Goal: Task Accomplishment & Management: Manage account settings

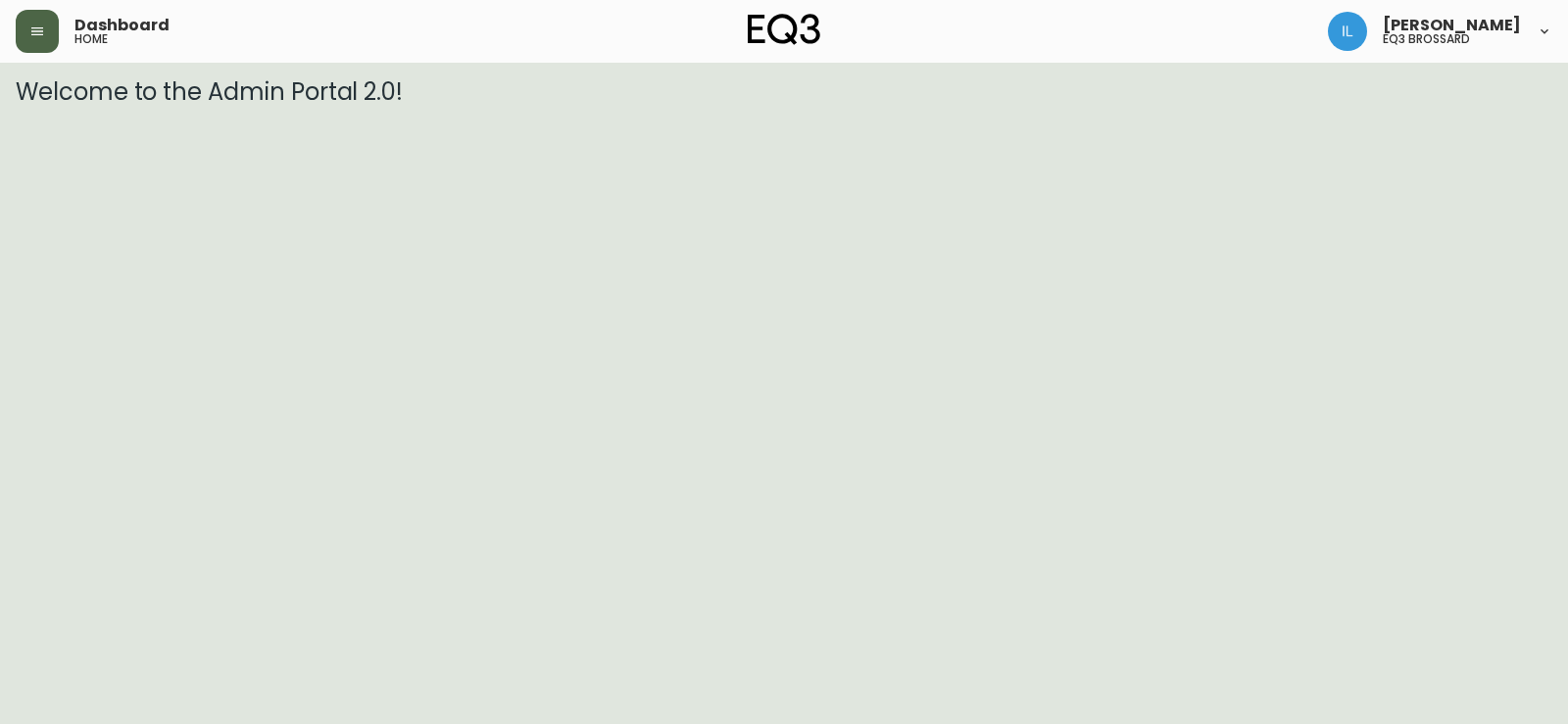
click at [52, 33] on button "button" at bounding box center [37, 31] width 43 height 43
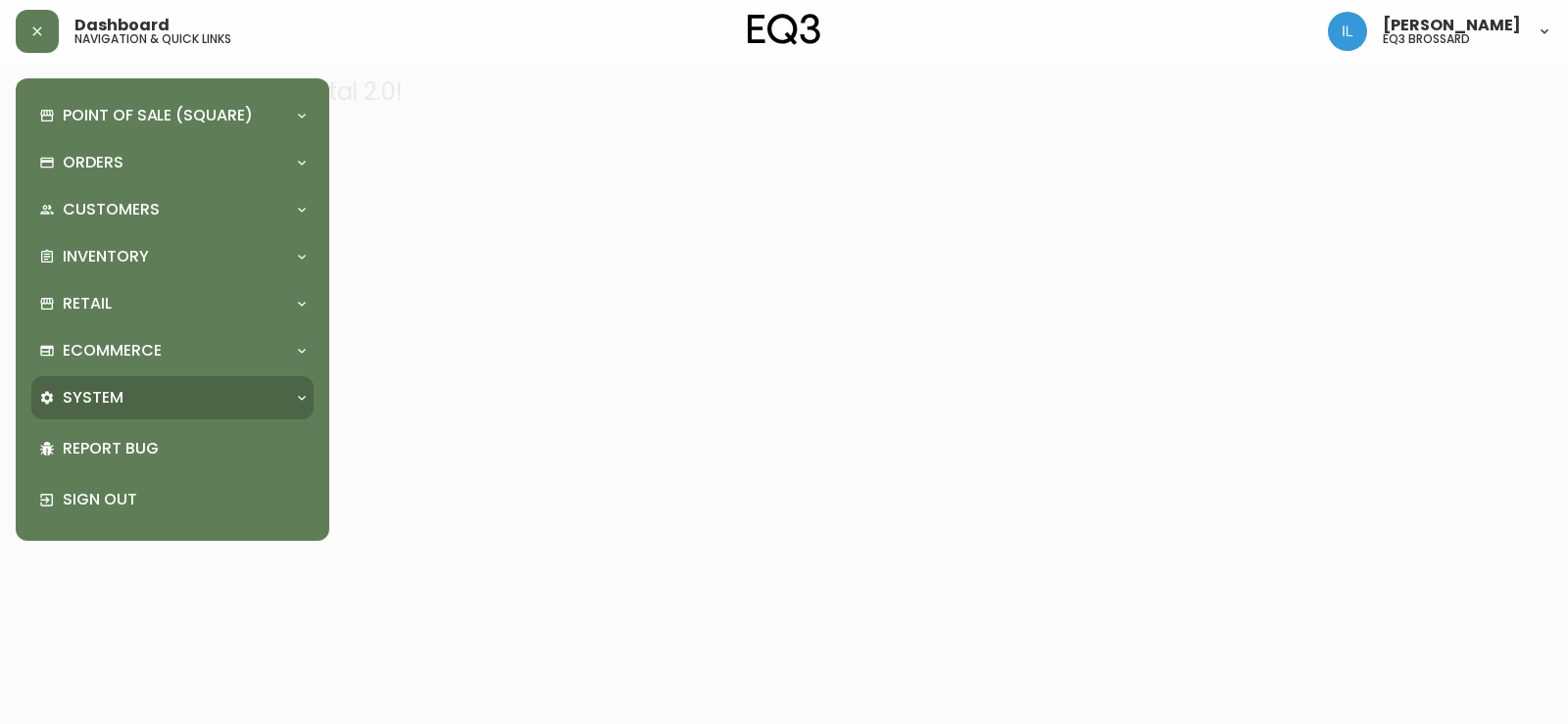
click at [133, 388] on div "System" at bounding box center [162, 398] width 247 height 22
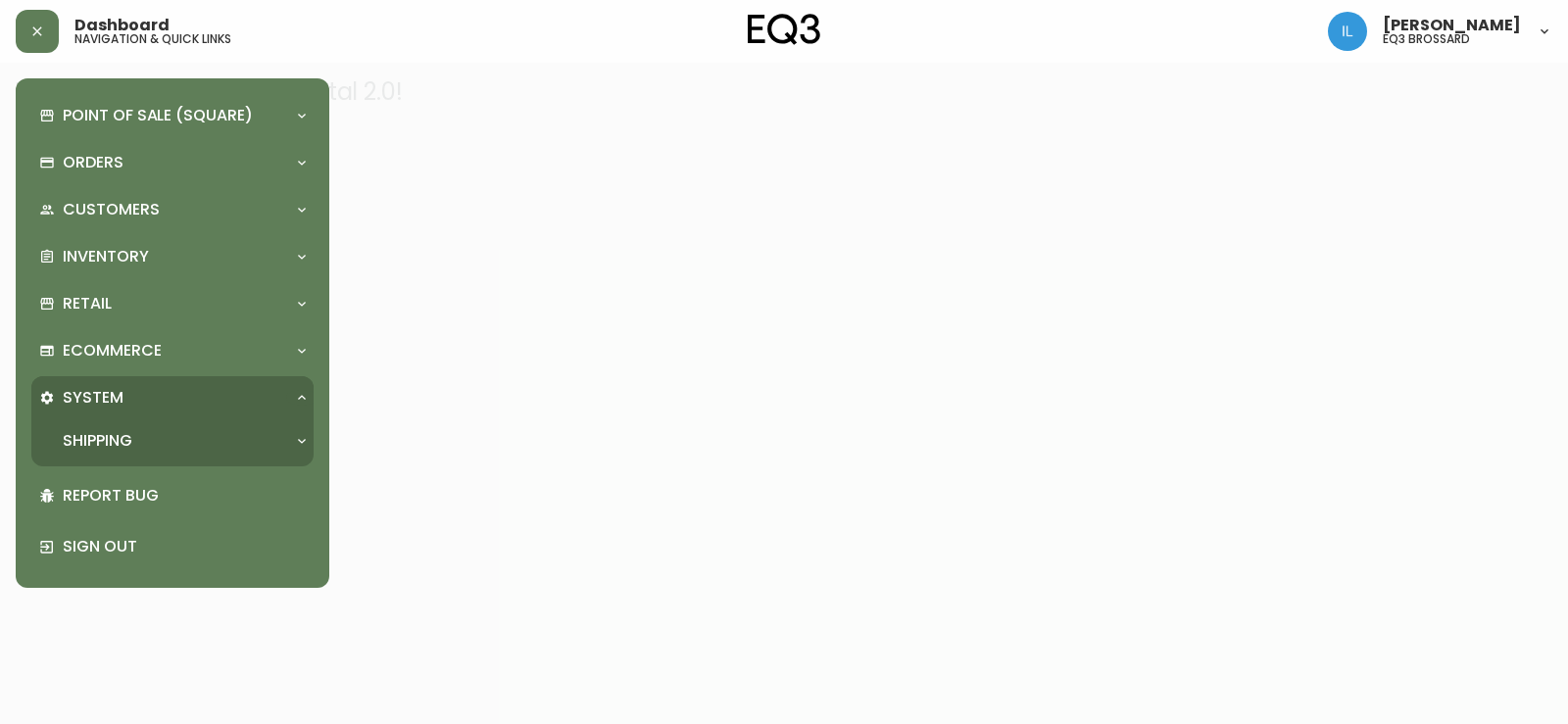
click at [129, 393] on div "System" at bounding box center [162, 398] width 247 height 22
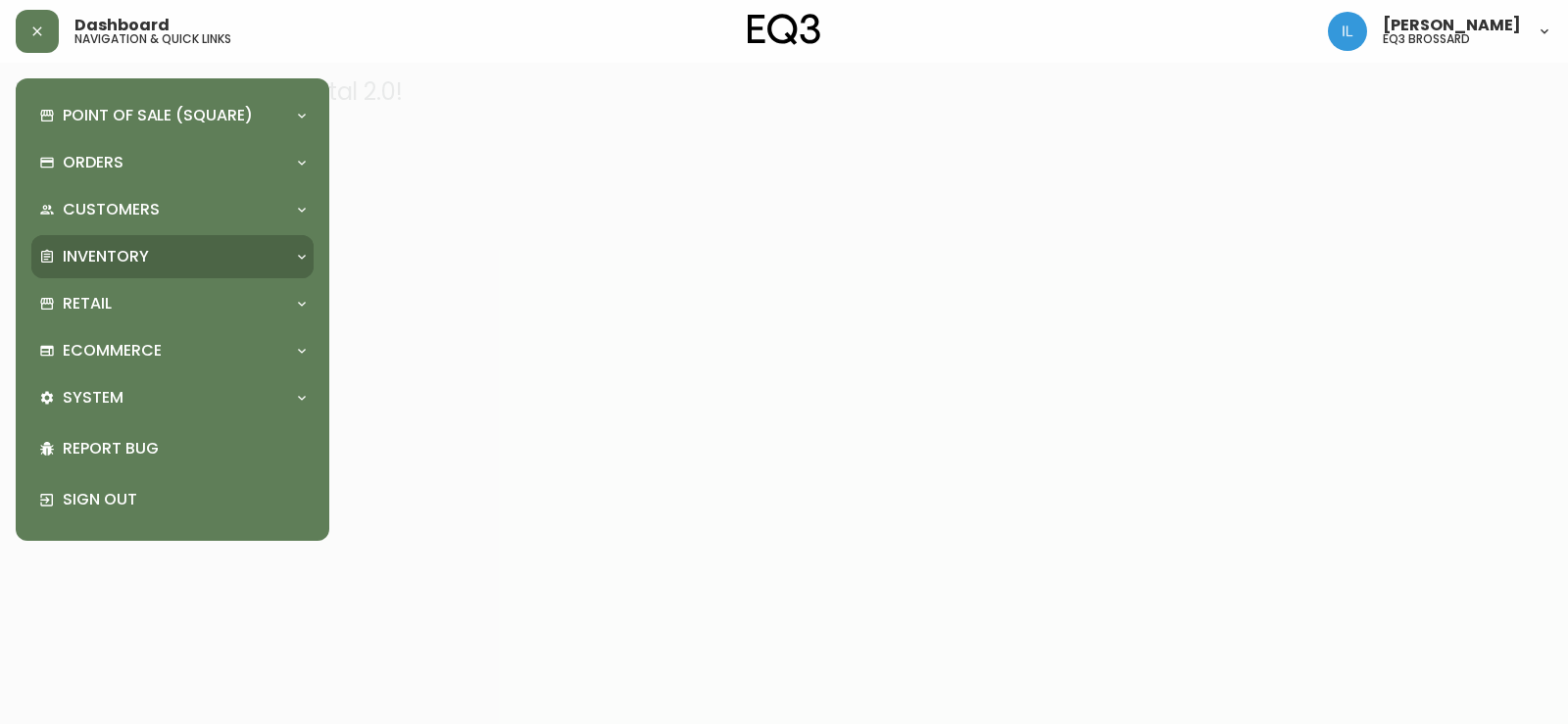
click at [113, 263] on p "Inventory" at bounding box center [105, 257] width 86 height 22
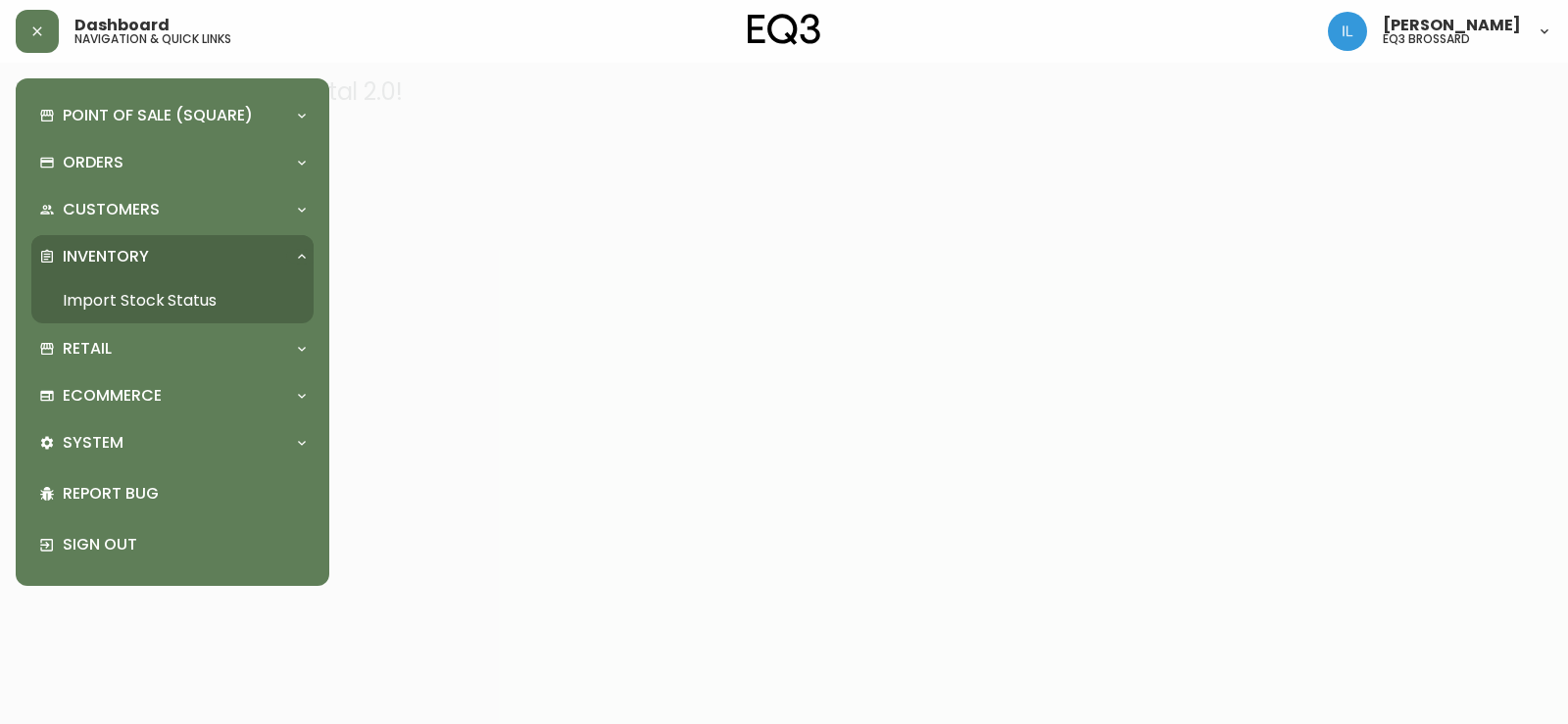
click at [110, 256] on p "Inventory" at bounding box center [105, 257] width 86 height 22
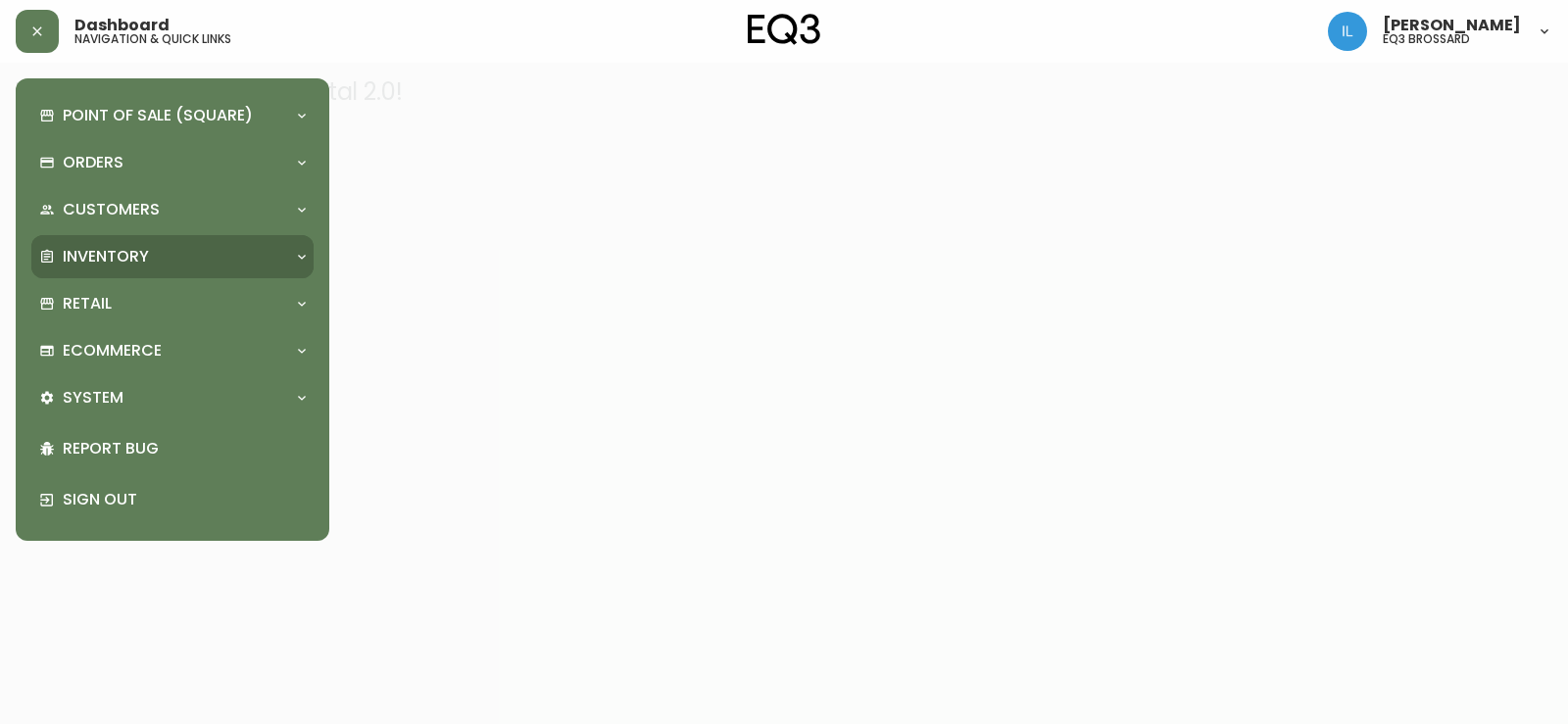
click at [183, 256] on div "Inventory" at bounding box center [162, 257] width 247 height 22
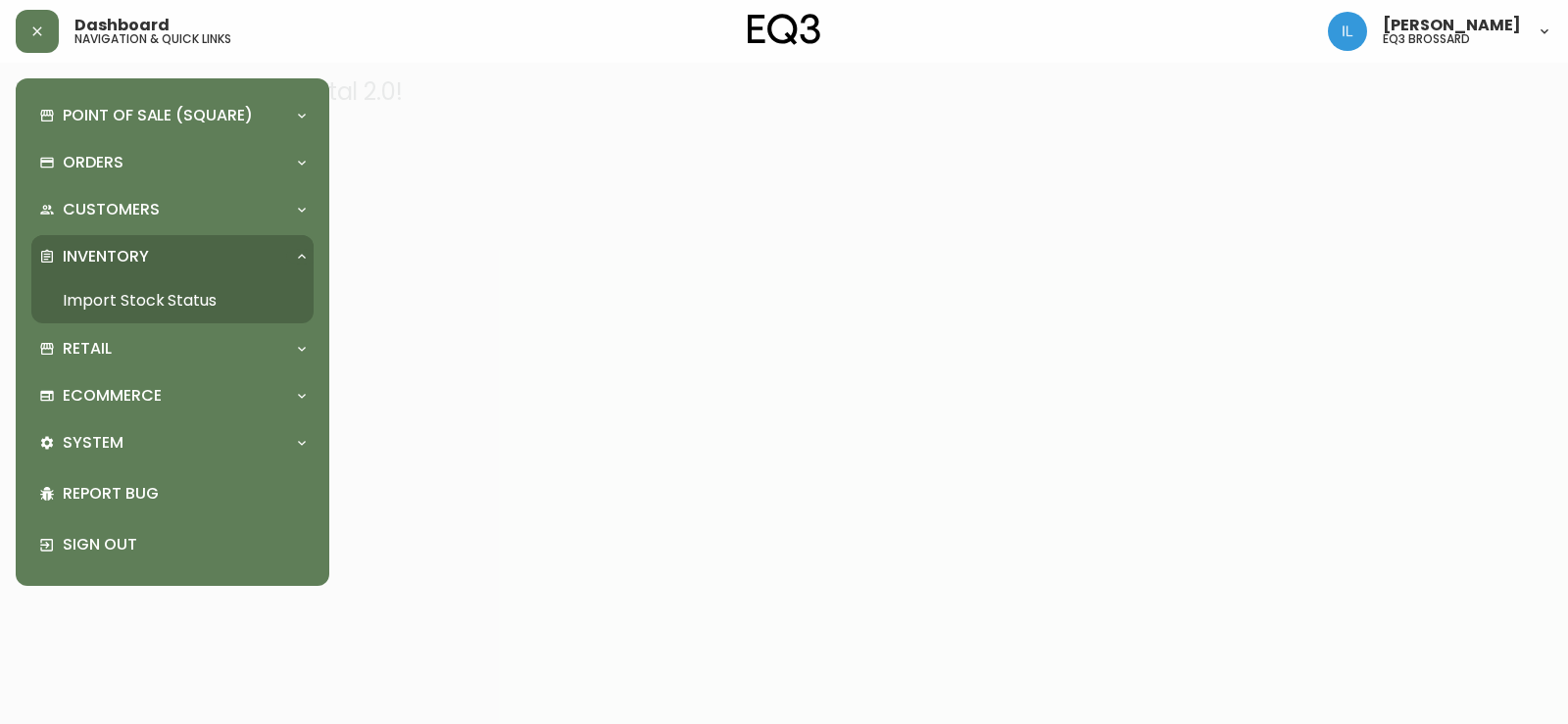
click at [183, 256] on div "Inventory" at bounding box center [162, 257] width 247 height 22
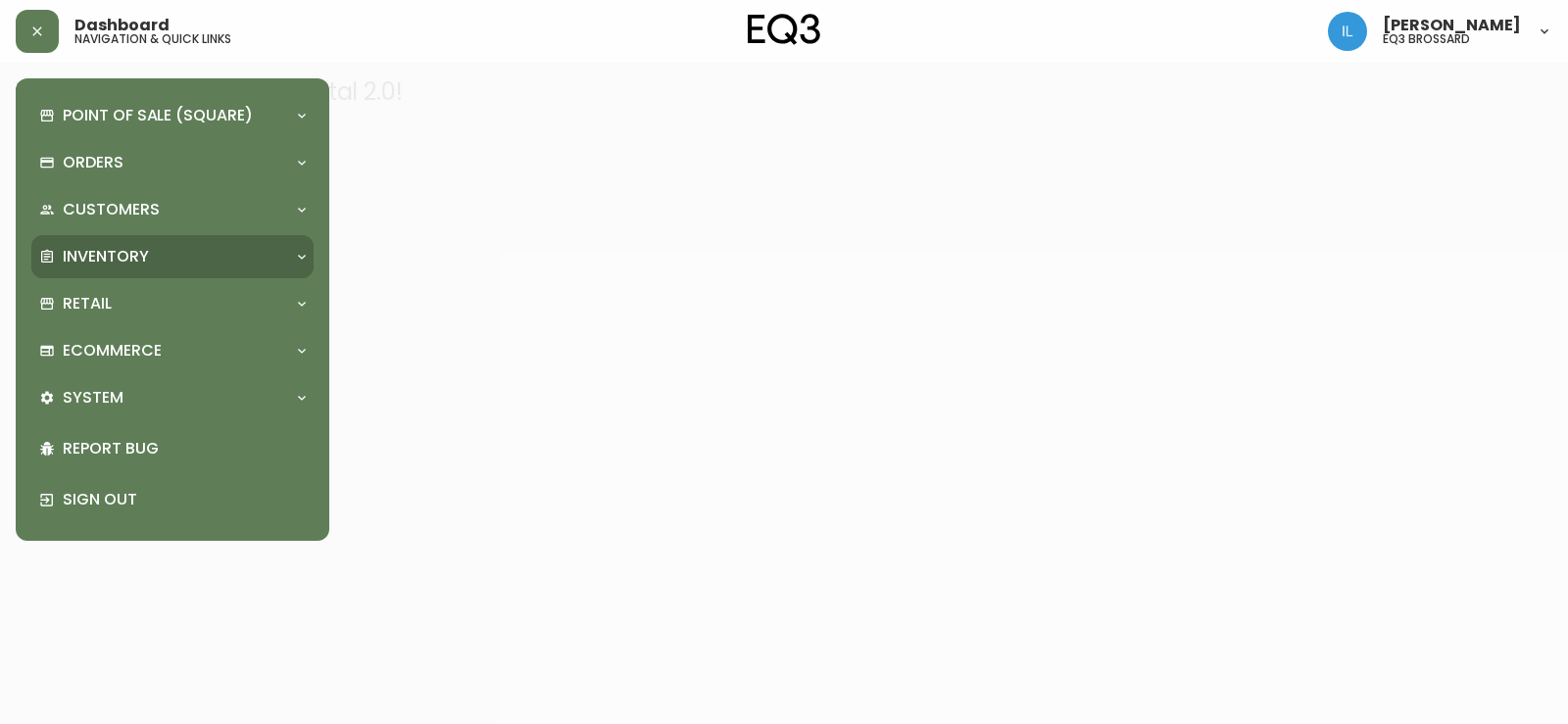
click at [115, 241] on div "Inventory" at bounding box center [173, 256] width 282 height 43
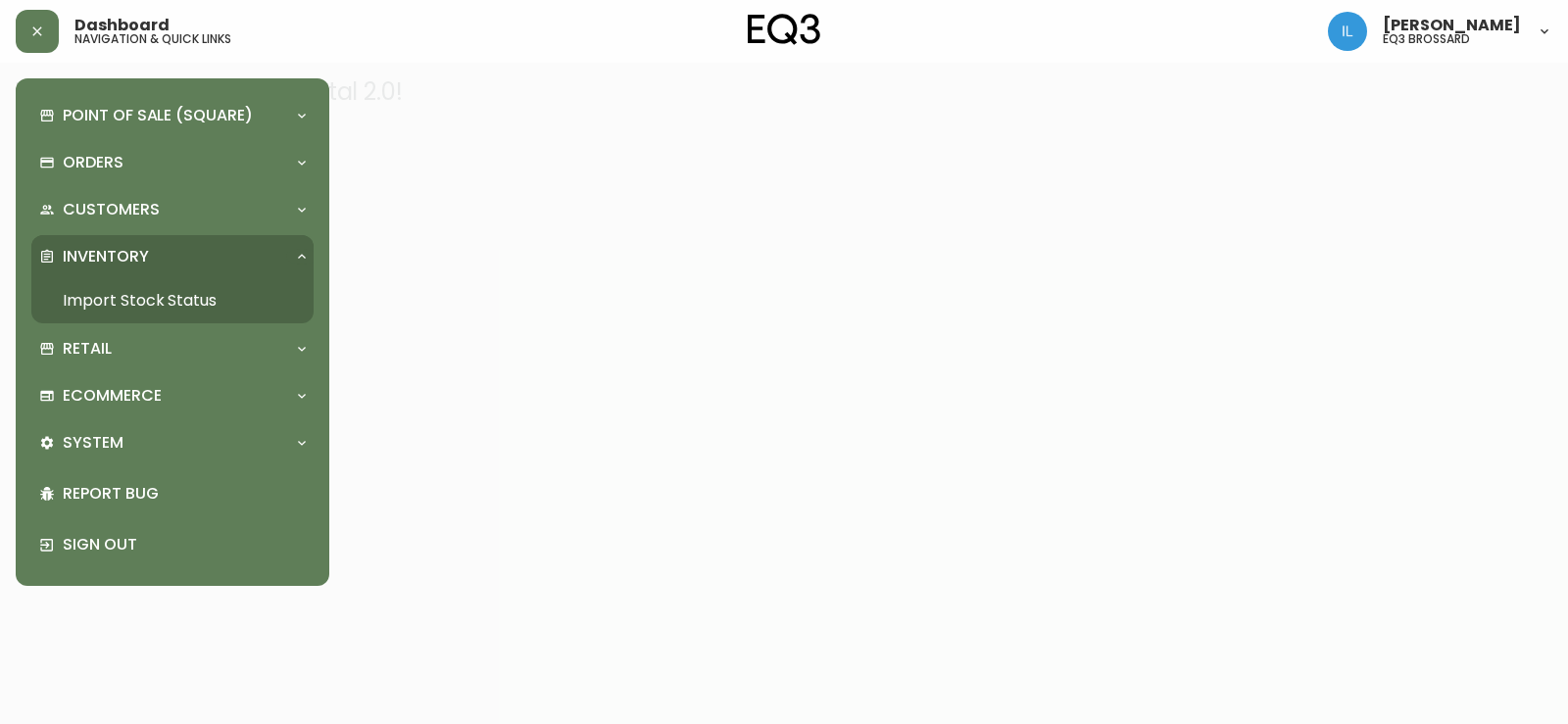
click at [117, 298] on link "Import Stock Status" at bounding box center [173, 300] width 282 height 45
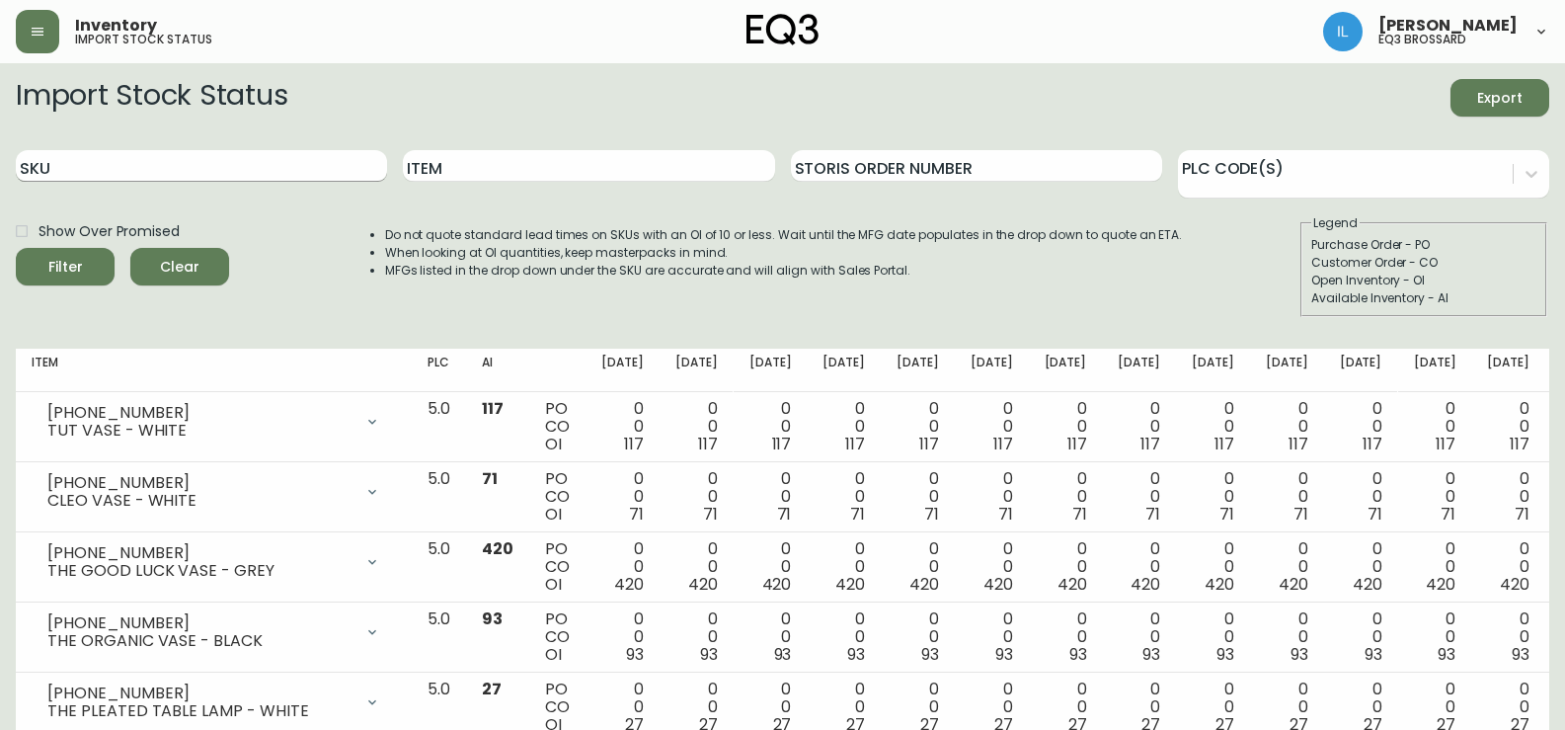
click at [162, 161] on input "SKU" at bounding box center [201, 166] width 371 height 32
paste input "4133456"
type input "4133456"
click at [16, 248] on button "Filter" at bounding box center [65, 267] width 99 height 38
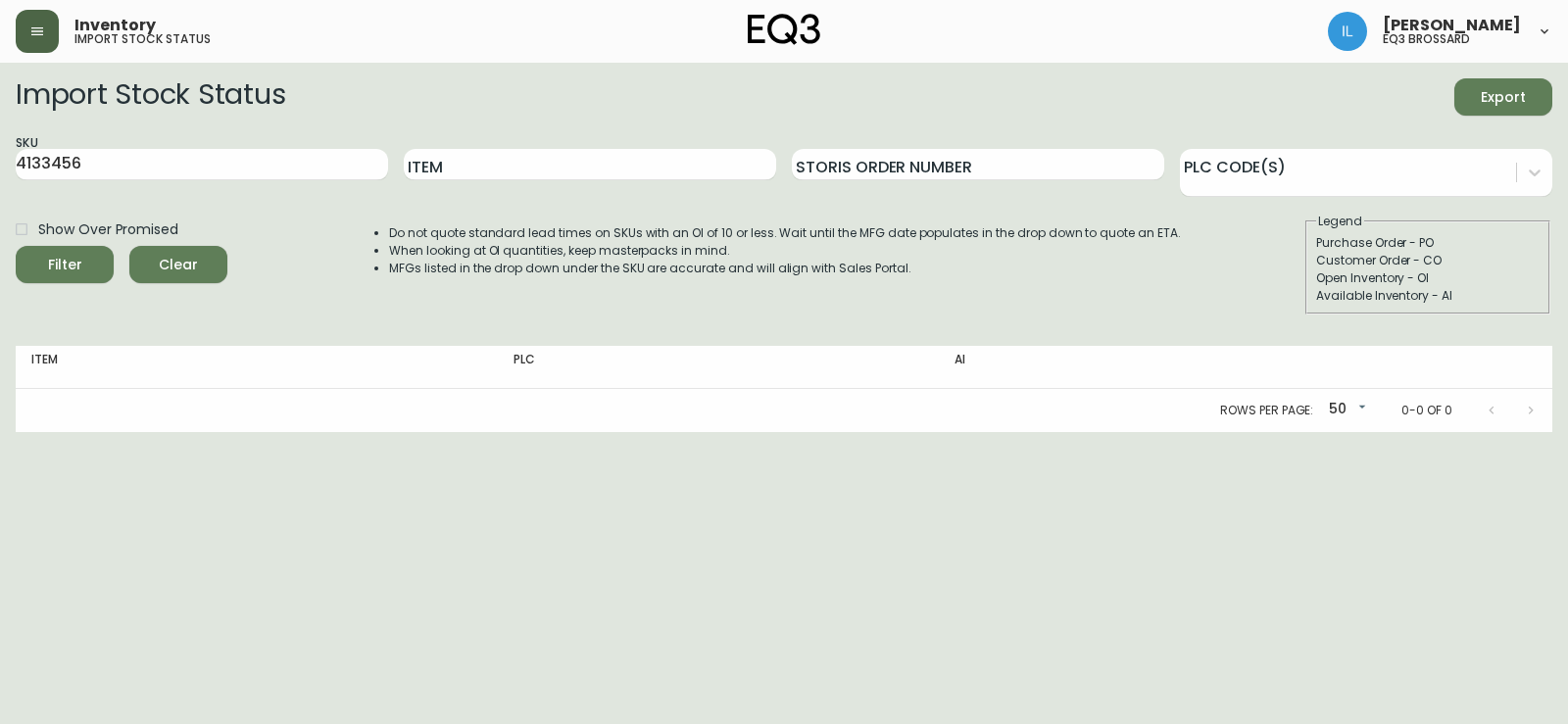
click at [33, 23] on button "button" at bounding box center [37, 31] width 43 height 43
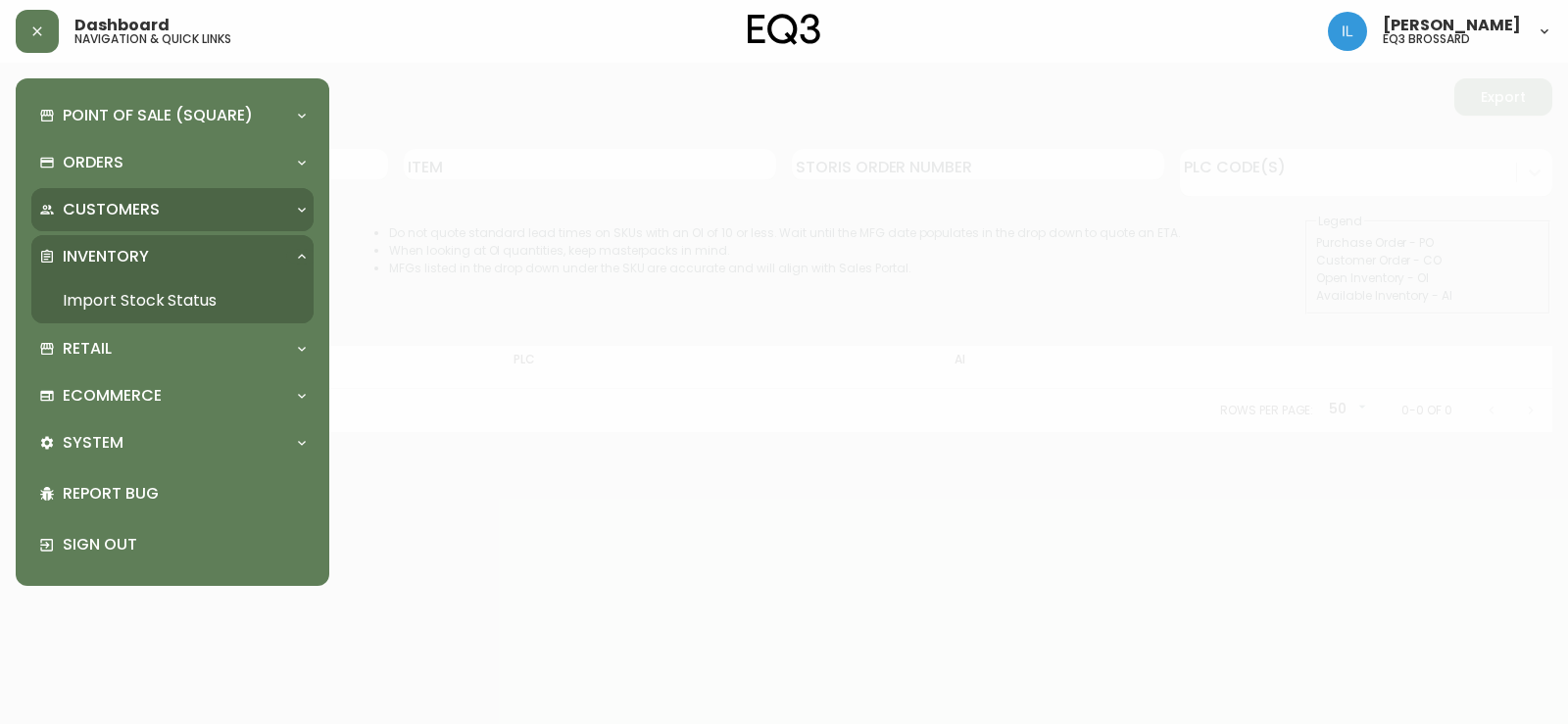
click at [113, 208] on p "Customers" at bounding box center [111, 209] width 97 height 22
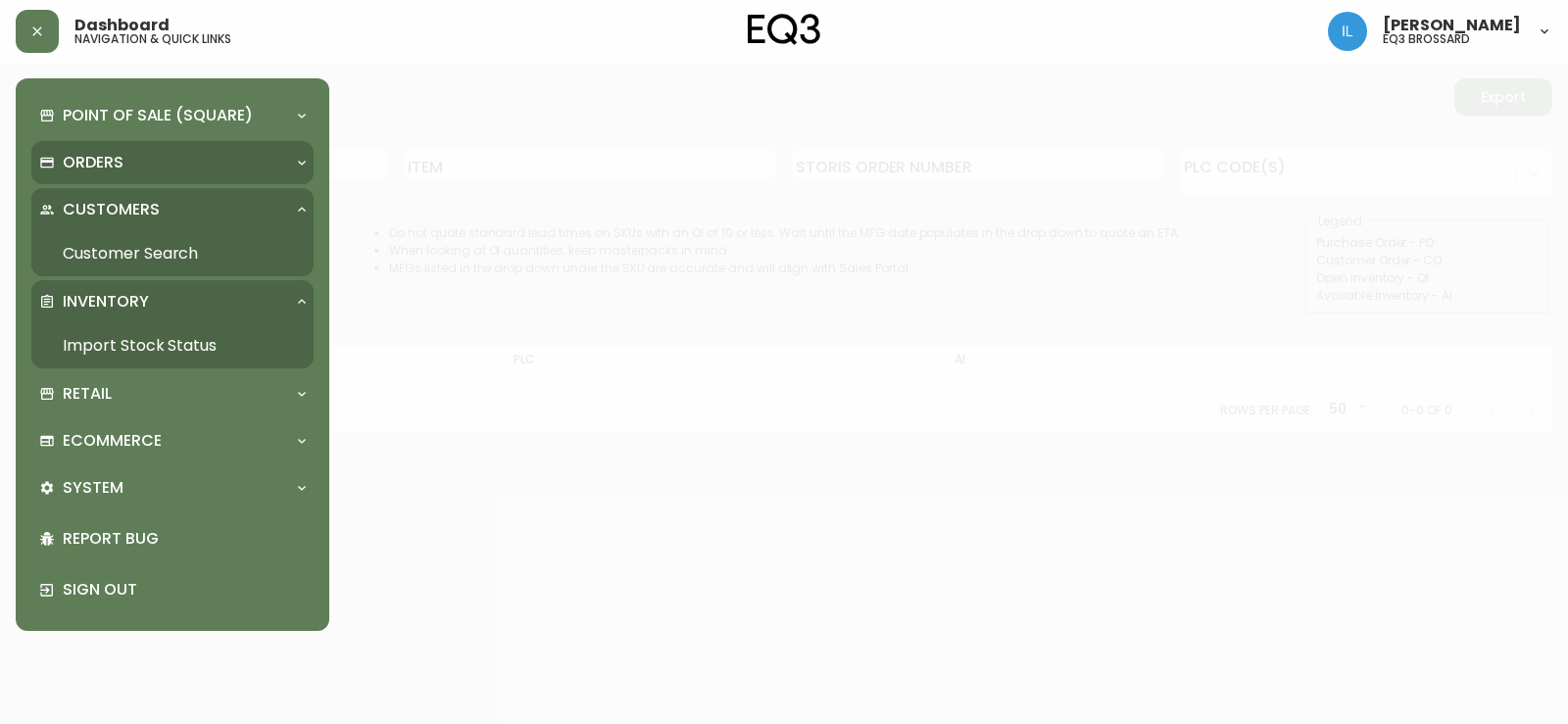
click at [133, 176] on div "Orders" at bounding box center [173, 162] width 282 height 43
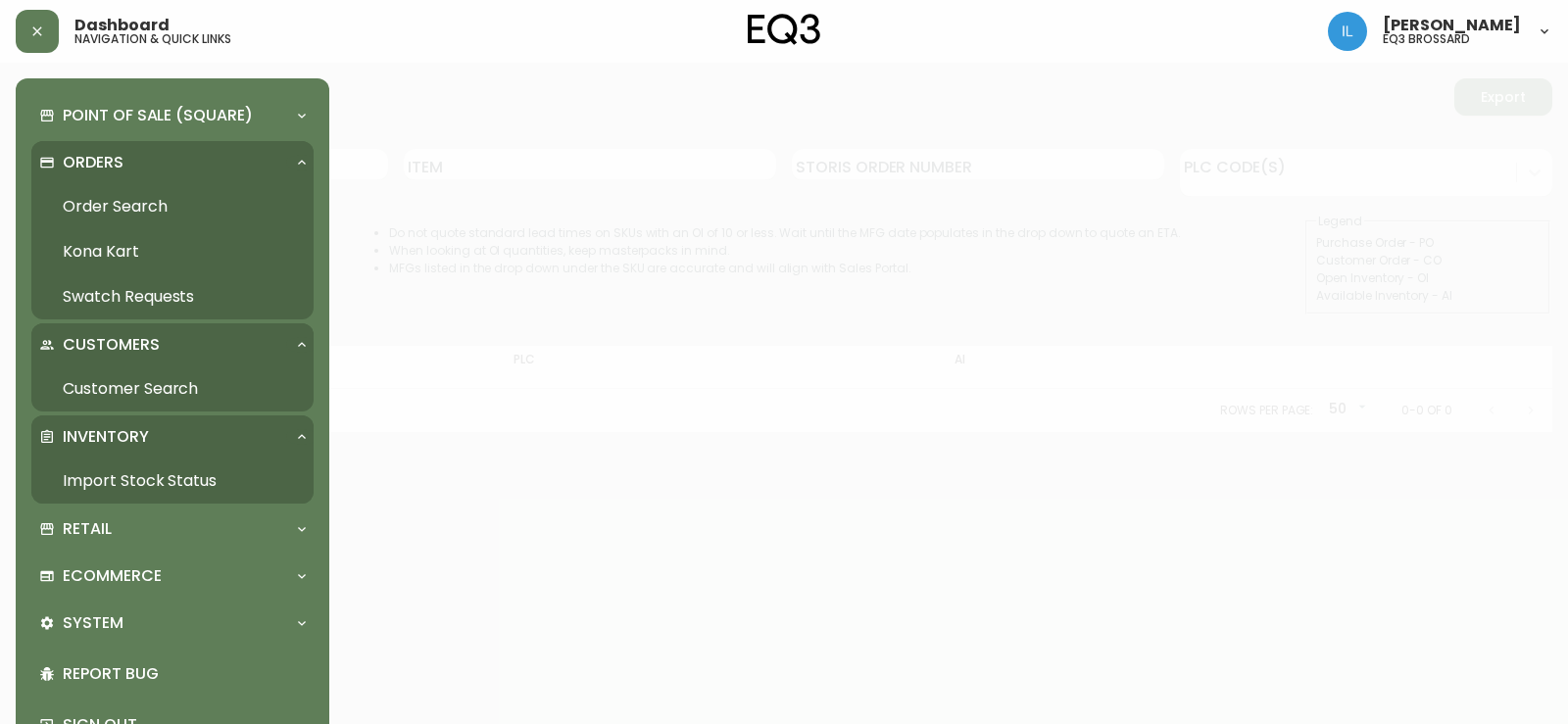
click at [132, 207] on link "Order Search" at bounding box center [173, 206] width 282 height 45
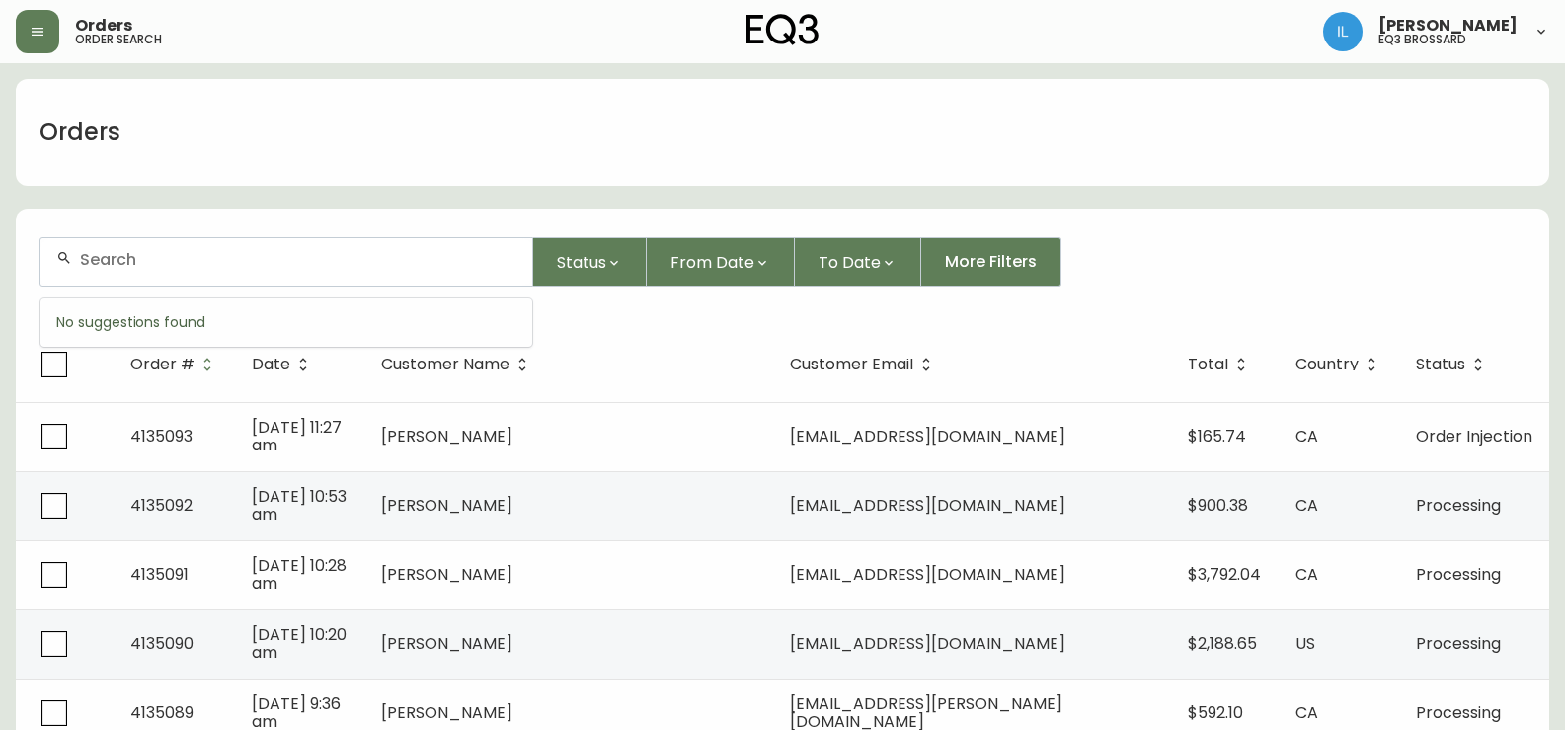
click at [144, 266] on input "text" at bounding box center [298, 259] width 436 height 19
paste input "4133456"
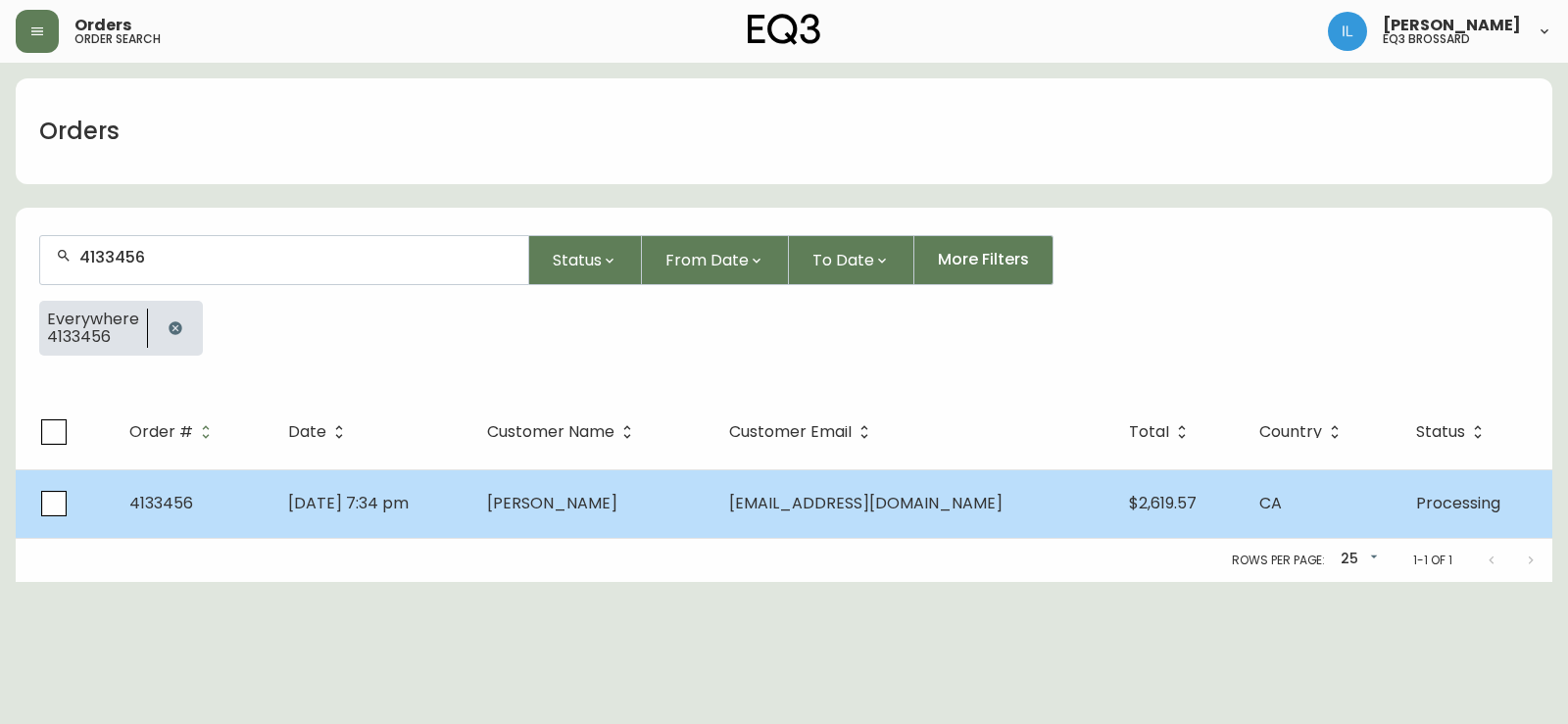
type input "4133456"
click at [1426, 510] on span "Processing" at bounding box center [1458, 503] width 84 height 23
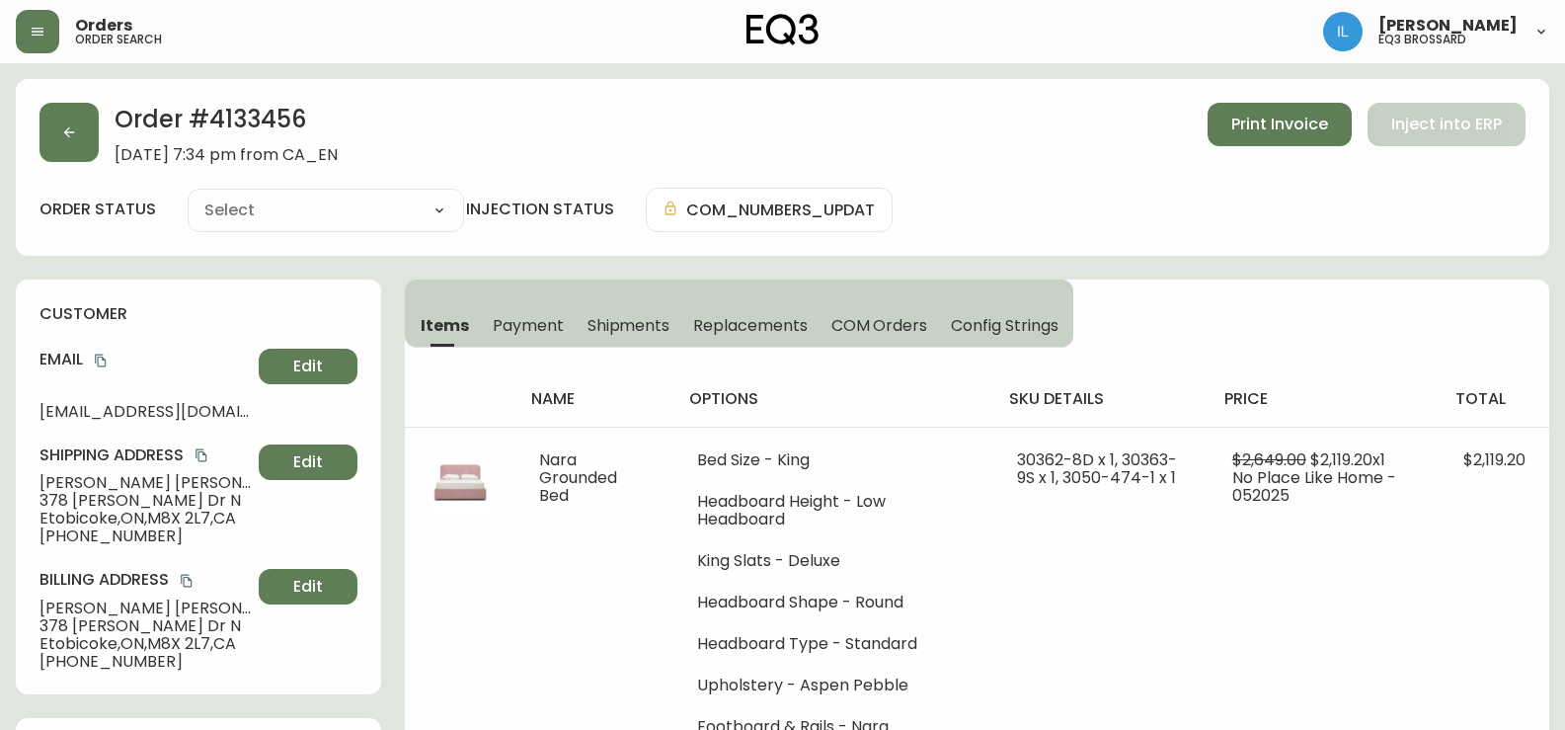
type input "Processing"
select select "PROCESSING"
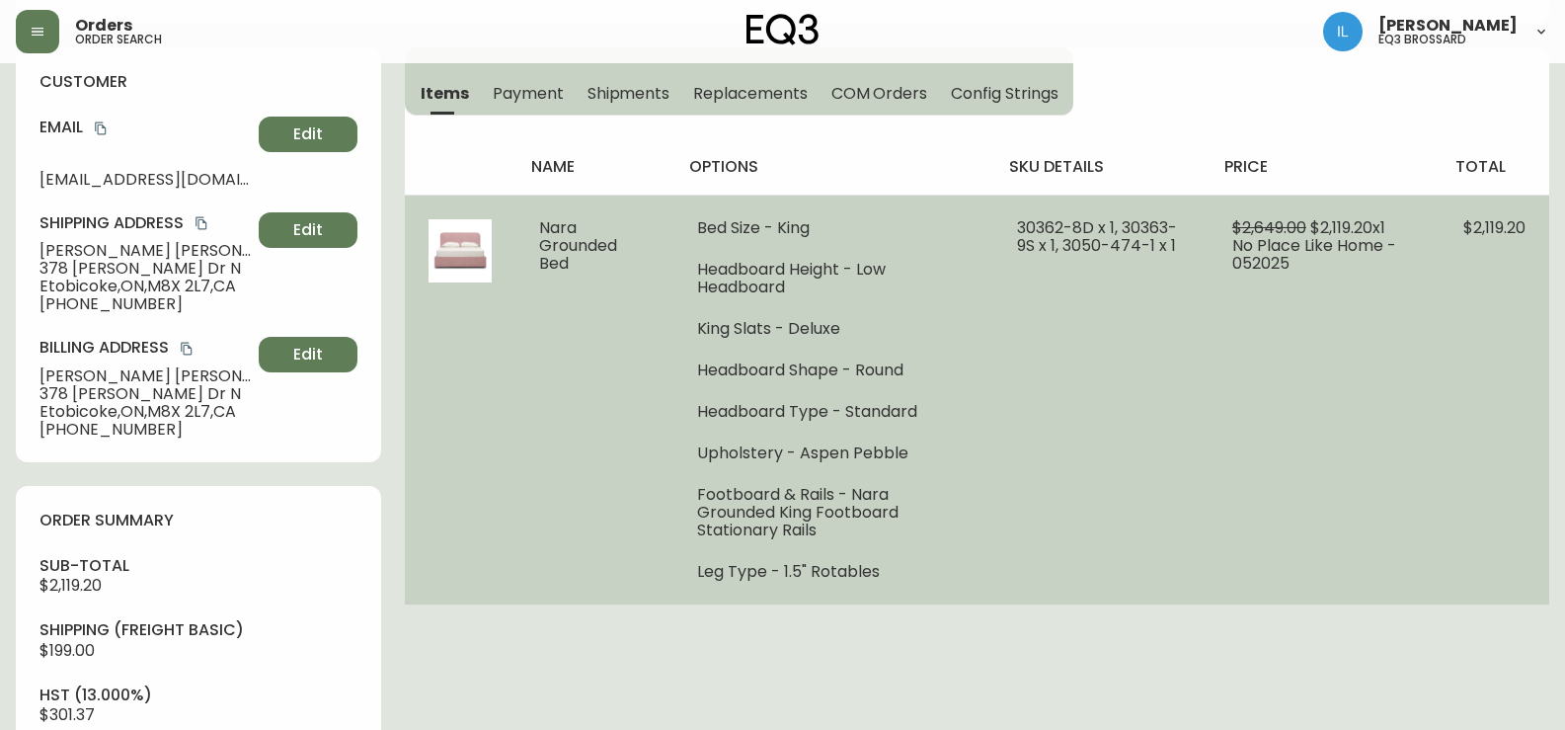
scroll to position [197, 0]
